Goal: Transaction & Acquisition: Purchase product/service

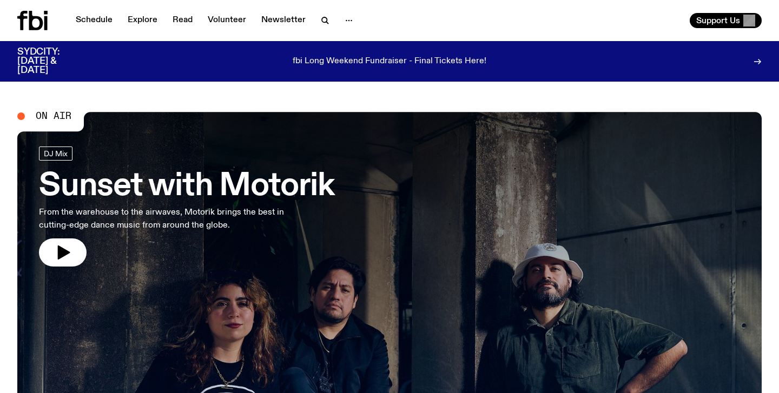
click at [375, 63] on p "fbi Long Weekend Fundraiser - Final Tickets Here!" at bounding box center [390, 62] width 194 height 10
click at [509, 68] on div "fbi Long Weekend Fundraiser - Final Tickets Here!" at bounding box center [389, 62] width 588 height 28
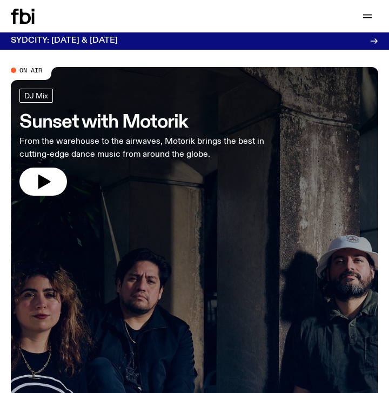
click at [155, 44] on div "SYDCITY: [DATE] & [DATE]" at bounding box center [101, 41] width 180 height 9
